Goal: Find contact information: Find contact information

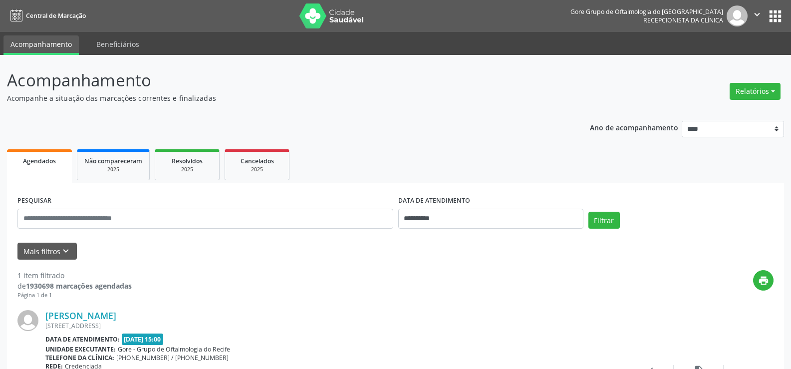
select select "*"
click at [607, 219] on button "Filtrar" at bounding box center [603, 220] width 31 height 17
click at [465, 218] on input "**********" at bounding box center [490, 219] width 185 height 20
click at [473, 177] on span "1" at bounding box center [474, 177] width 19 height 19
type input "**********"
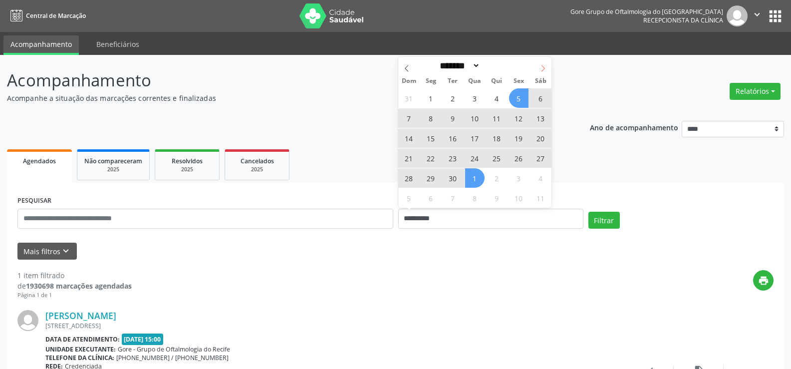
click at [541, 64] on span at bounding box center [542, 65] width 17 height 17
select select "*"
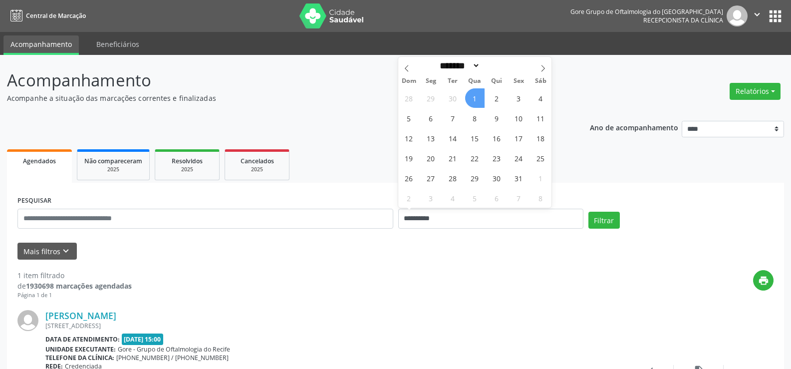
click at [475, 98] on span "1" at bounding box center [474, 97] width 19 height 19
click at [496, 220] on input "**********" at bounding box center [490, 219] width 185 height 20
click at [503, 95] on span "2" at bounding box center [496, 97] width 19 height 19
type input "**********"
click at [481, 97] on span "1" at bounding box center [474, 97] width 19 height 19
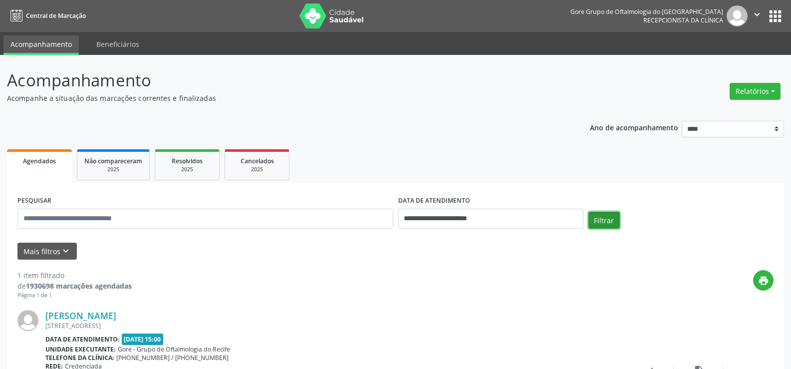
click at [611, 217] on button "Filtrar" at bounding box center [603, 220] width 31 height 17
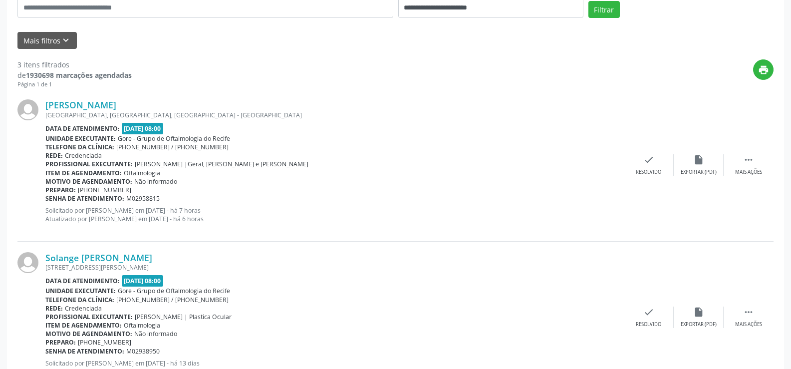
scroll to position [200, 0]
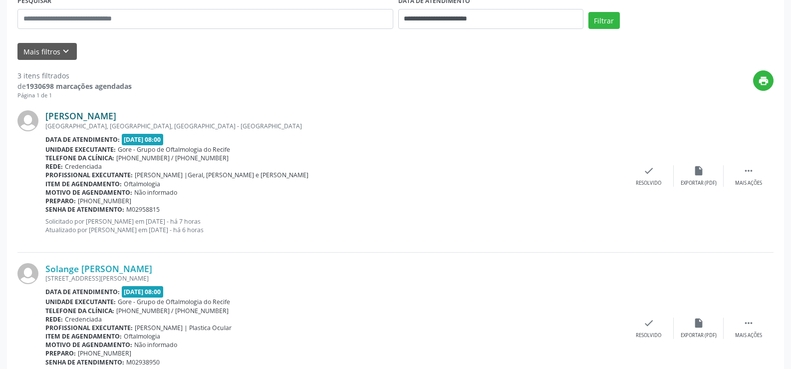
click at [116, 114] on link "[PERSON_NAME]" at bounding box center [80, 115] width 71 height 11
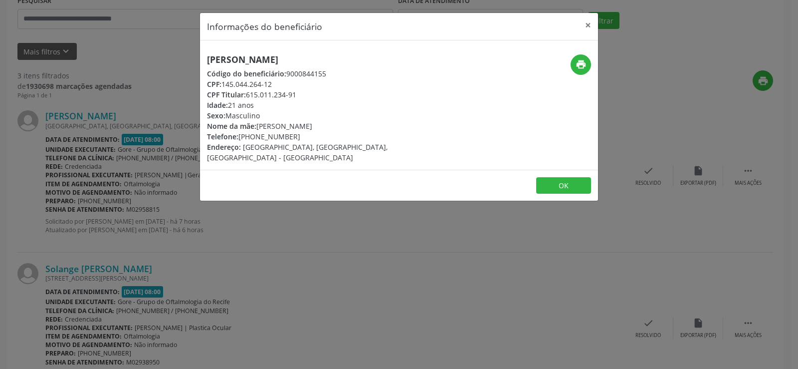
drag, startPoint x: 209, startPoint y: 61, endPoint x: 349, endPoint y: 57, distance: 140.3
click at [349, 57] on h5 "[PERSON_NAME]" at bounding box center [333, 59] width 252 height 10
copy h5 "[PERSON_NAME]"
drag, startPoint x: 253, startPoint y: 139, endPoint x: 294, endPoint y: 139, distance: 41.4
click at [294, 139] on div "Telefone: [PHONE_NUMBER]" at bounding box center [333, 136] width 252 height 10
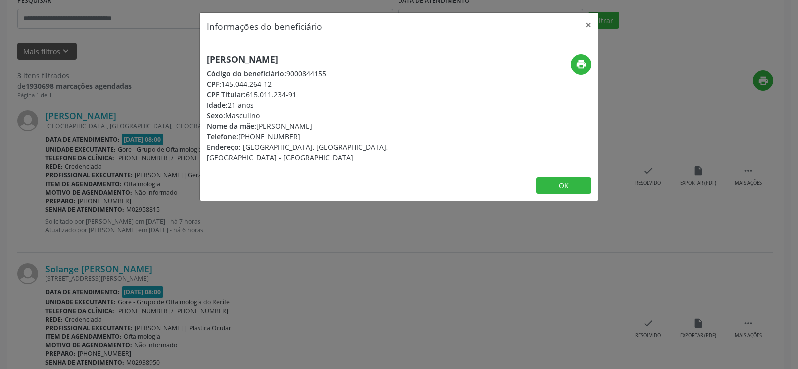
copy div "99865-8611"
click at [586, 20] on button "×" at bounding box center [588, 25] width 20 height 24
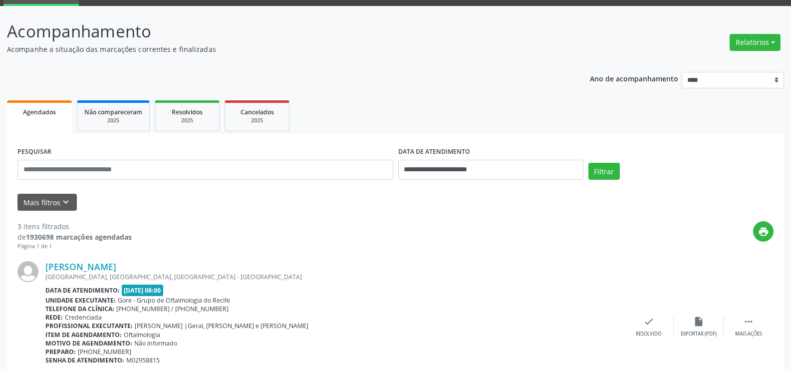
scroll to position [0, 0]
